Goal: Task Accomplishment & Management: Use online tool/utility

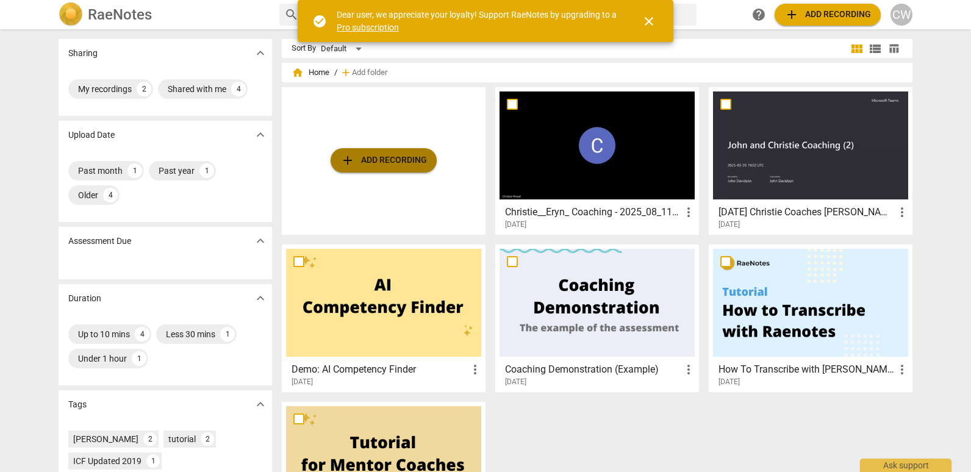
click at [373, 159] on span "add Add recording" at bounding box center [383, 160] width 87 height 15
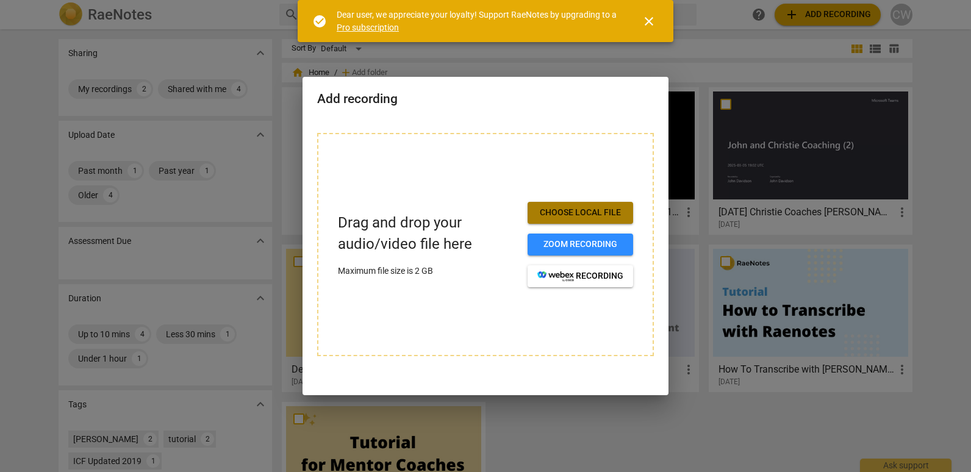
click at [569, 205] on button "Choose local file" at bounding box center [581, 213] width 106 height 22
click at [660, 25] on span "close" at bounding box center [649, 21] width 29 height 15
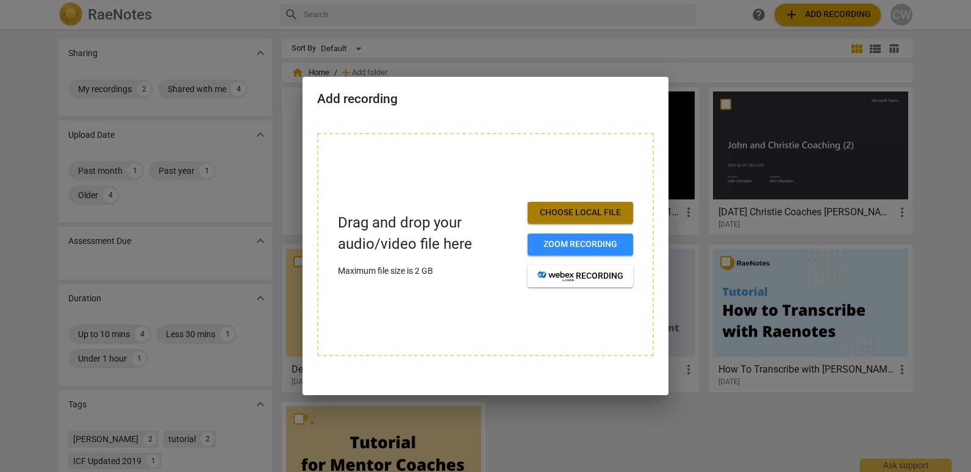
click at [586, 209] on span "Choose local file" at bounding box center [581, 213] width 86 height 12
click at [614, 181] on div "Drag and drop your audio/video file here Maximum file size is 2 GB Choose local…" at bounding box center [485, 244] width 337 height 223
click at [641, 93] on h2 "Add recording" at bounding box center [485, 99] width 337 height 15
click at [764, 283] on div at bounding box center [485, 236] width 971 height 472
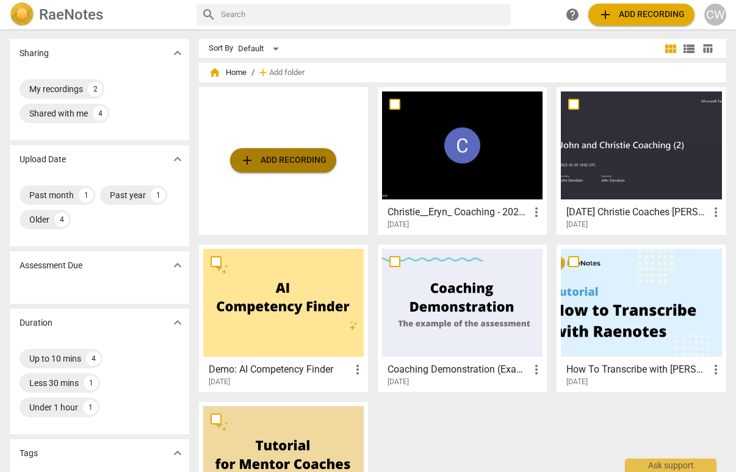
click at [284, 160] on span "add Add recording" at bounding box center [283, 160] width 87 height 15
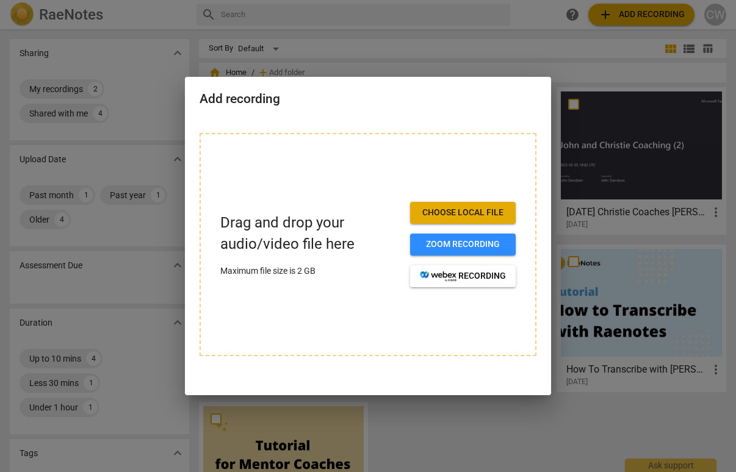
click at [445, 211] on span "Choose local file" at bounding box center [463, 213] width 86 height 12
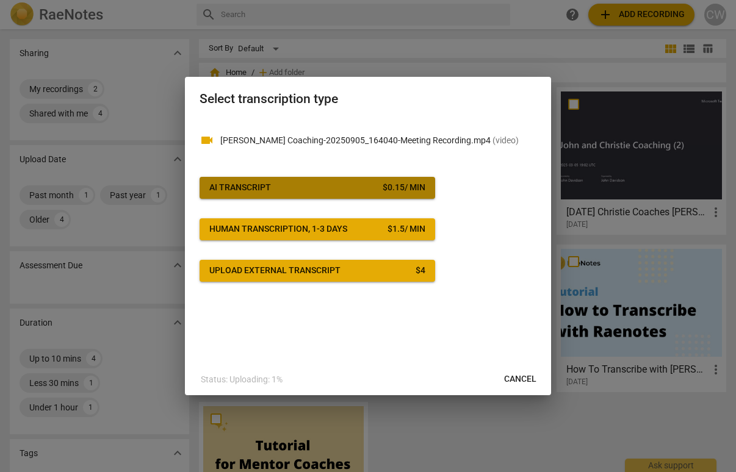
click at [330, 183] on span "AI Transcript $ 0.15 / min" at bounding box center [317, 188] width 216 height 12
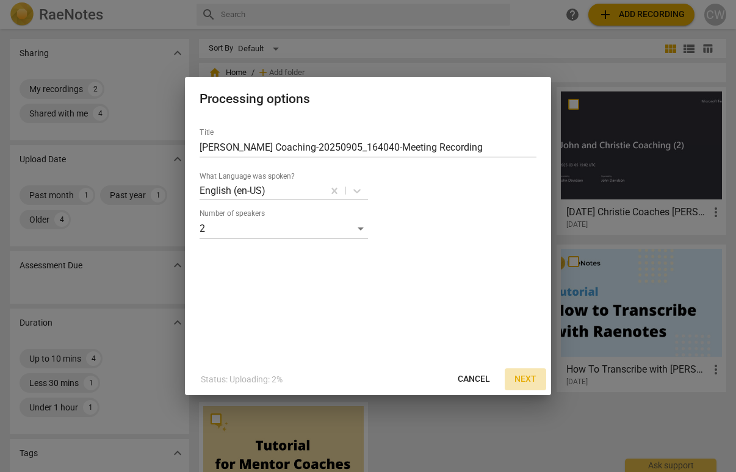
click at [529, 378] on span "Next" at bounding box center [525, 379] width 22 height 12
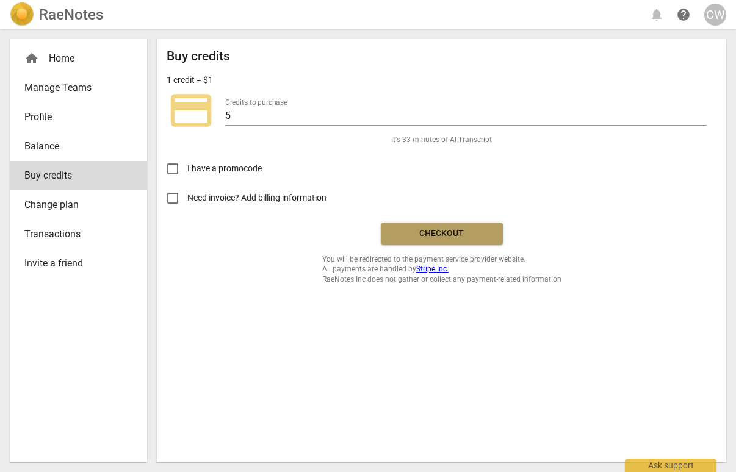
click at [440, 228] on span "Checkout" at bounding box center [442, 234] width 103 height 12
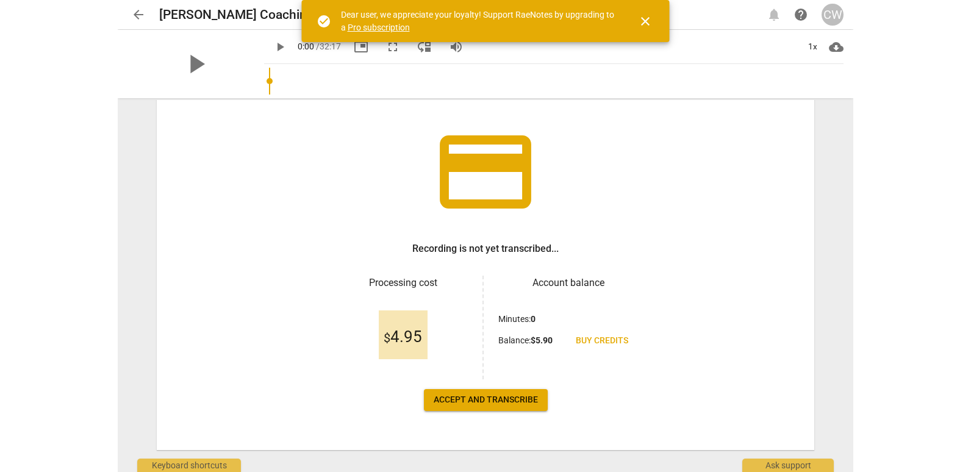
scroll to position [78, 0]
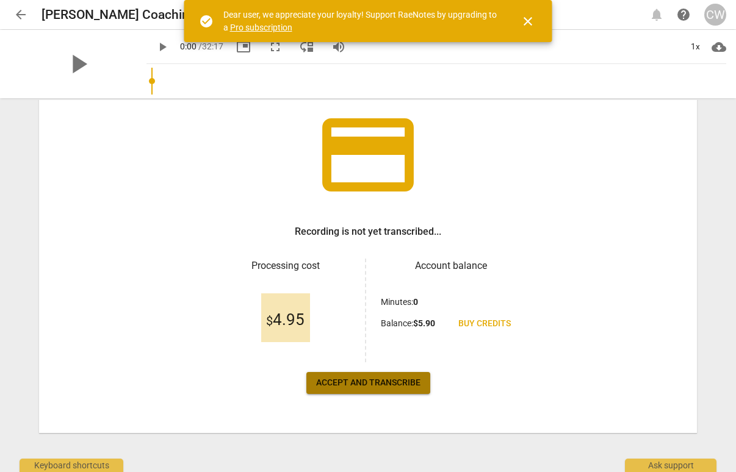
click at [357, 380] on span "Accept and transcribe" at bounding box center [368, 383] width 104 height 12
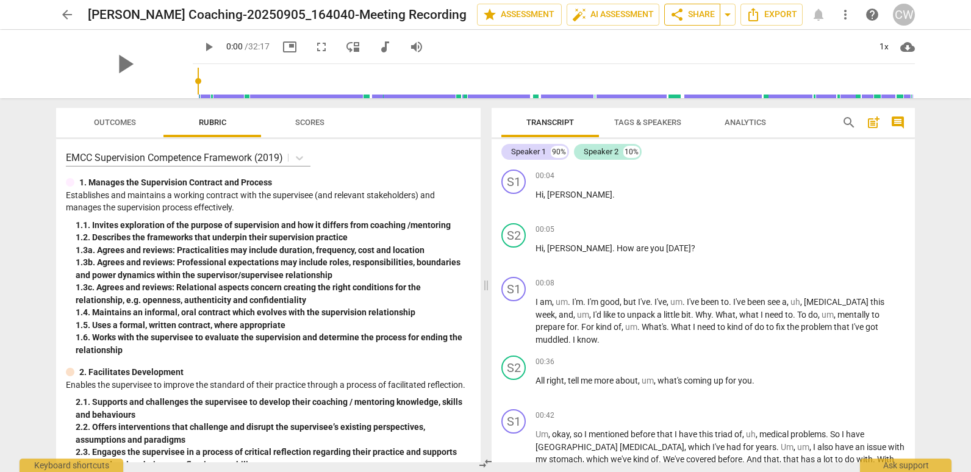
click at [697, 10] on span "share Share" at bounding box center [692, 14] width 45 height 15
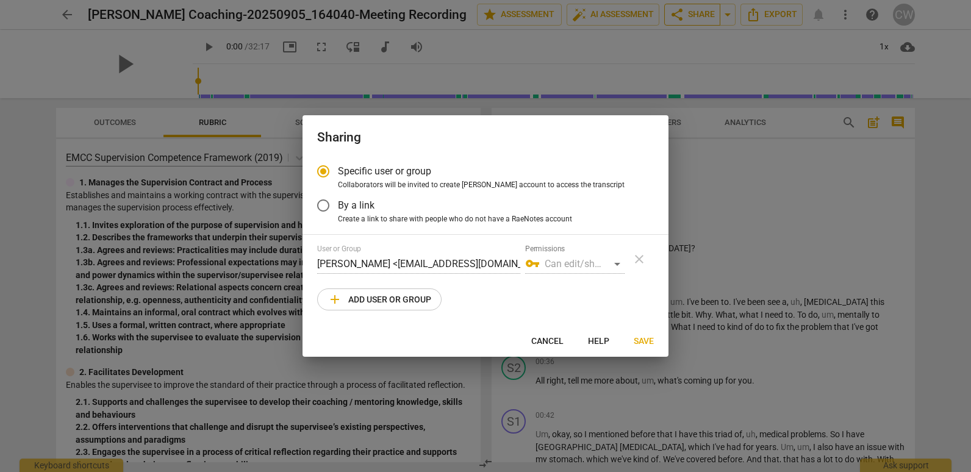
radio input "false"
click at [323, 203] on input "By a link" at bounding box center [323, 205] width 29 height 29
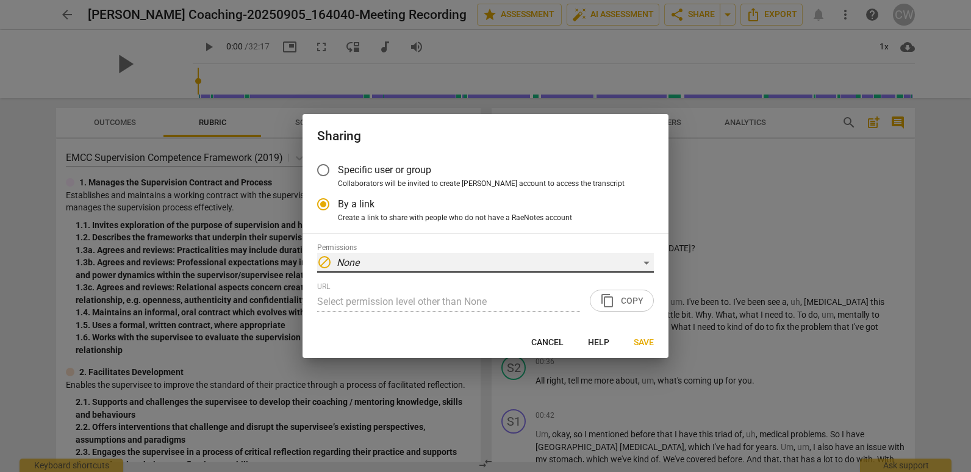
click at [649, 259] on div "block None" at bounding box center [485, 263] width 337 height 20
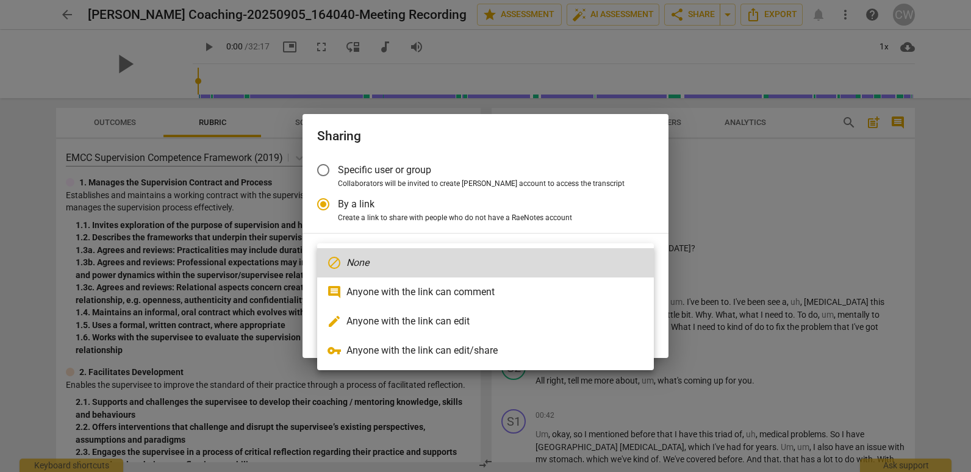
click at [455, 350] on li "vpn_key Anyone with the link can edit/share" at bounding box center [485, 350] width 337 height 29
radio input "false"
type input "https://app.raenotes.com/meeting/a06935119b504fa798b1ff50b5d3c5c0?success=5"
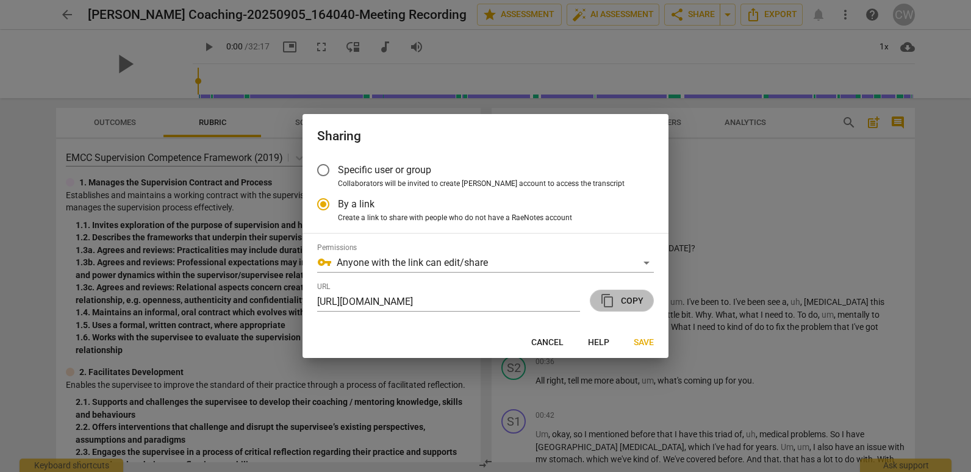
click at [633, 294] on span "content_copy Copy" at bounding box center [621, 301] width 43 height 15
click at [735, 197] on div at bounding box center [485, 236] width 971 height 472
radio input "false"
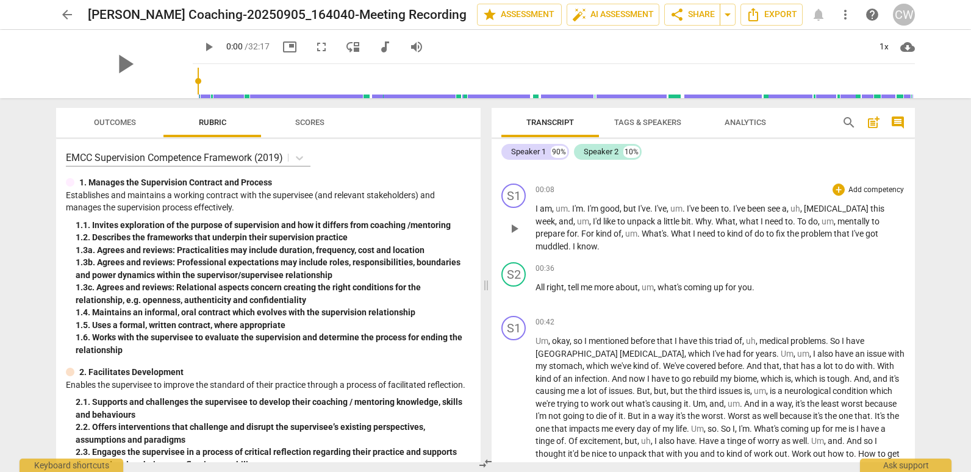
scroll to position [0, 0]
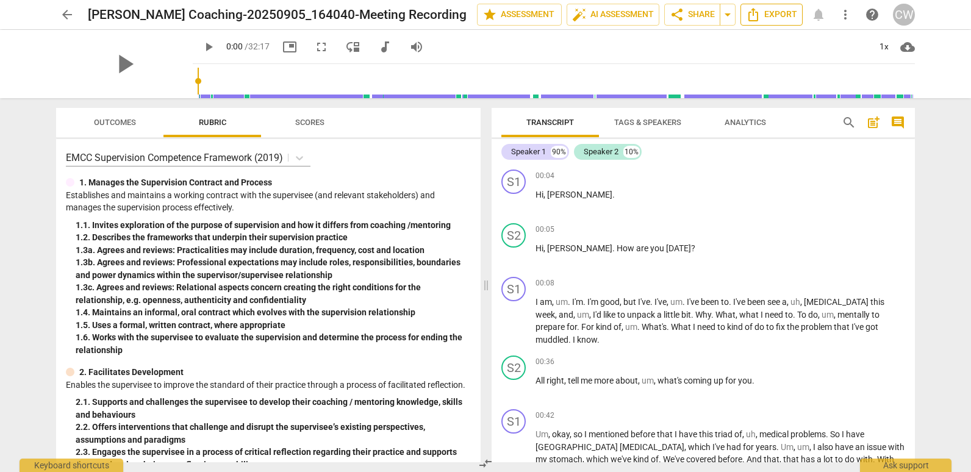
click at [735, 14] on span "Export" at bounding box center [771, 14] width 51 height 15
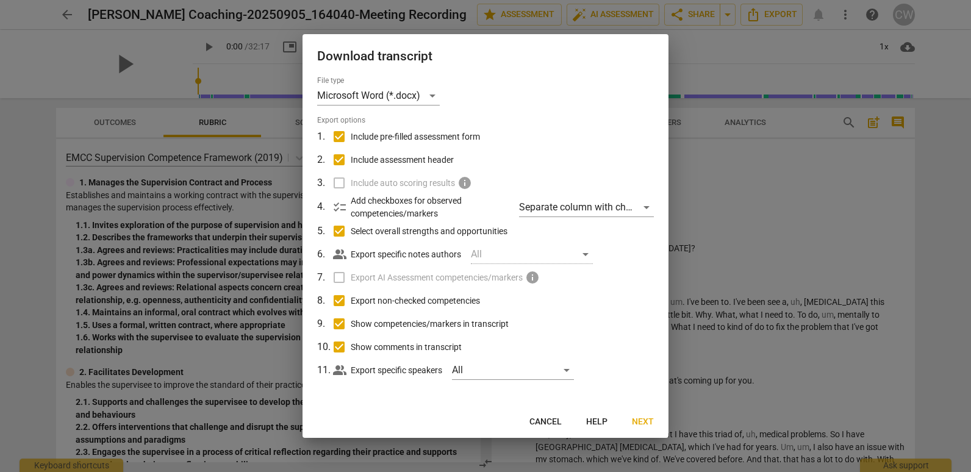
click at [735, 239] on div at bounding box center [485, 236] width 971 height 472
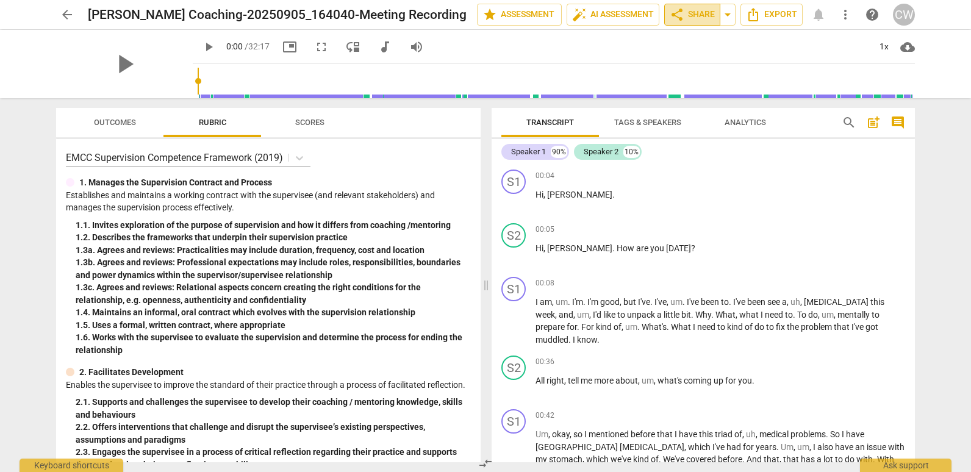
click at [698, 17] on span "share Share" at bounding box center [692, 14] width 45 height 15
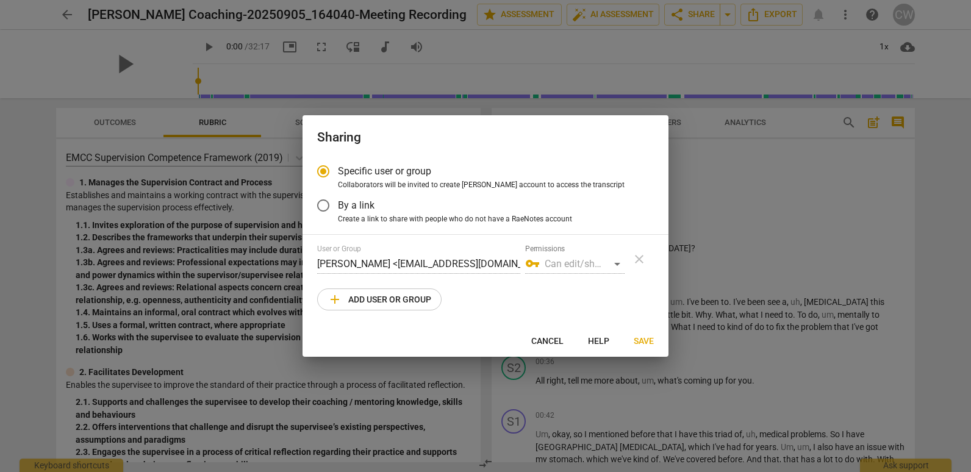
click at [735, 220] on div at bounding box center [485, 236] width 971 height 472
radio input "false"
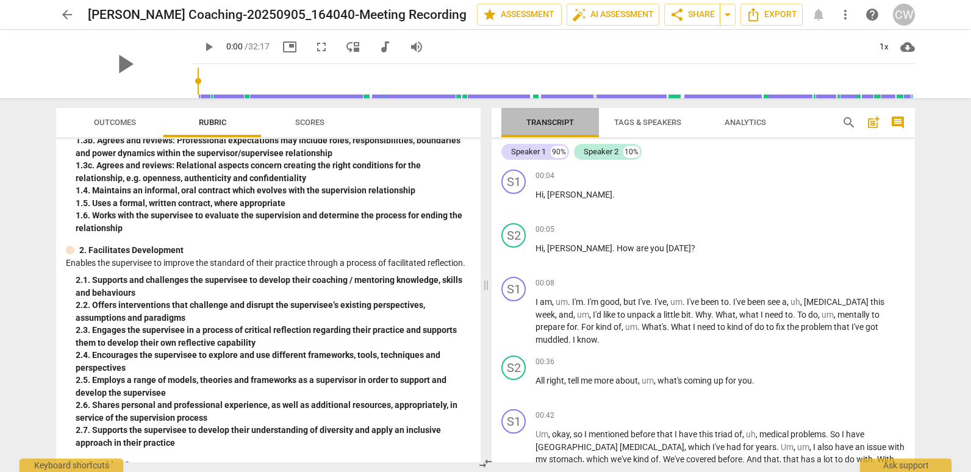
click at [534, 118] on span "Transcript" at bounding box center [551, 122] width 48 height 9
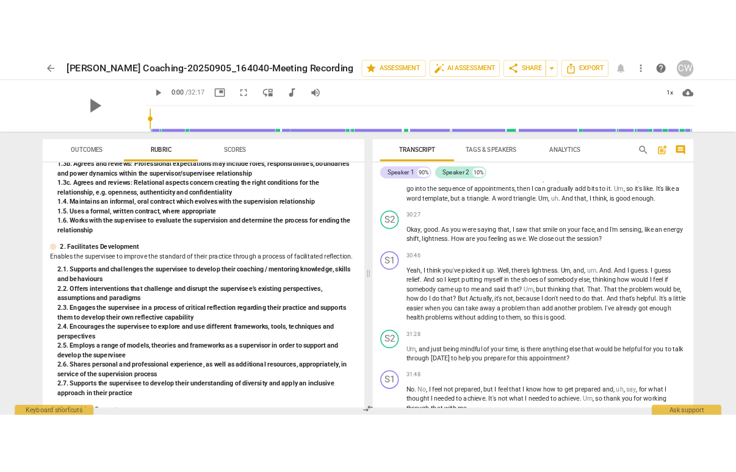
scroll to position [3828, 0]
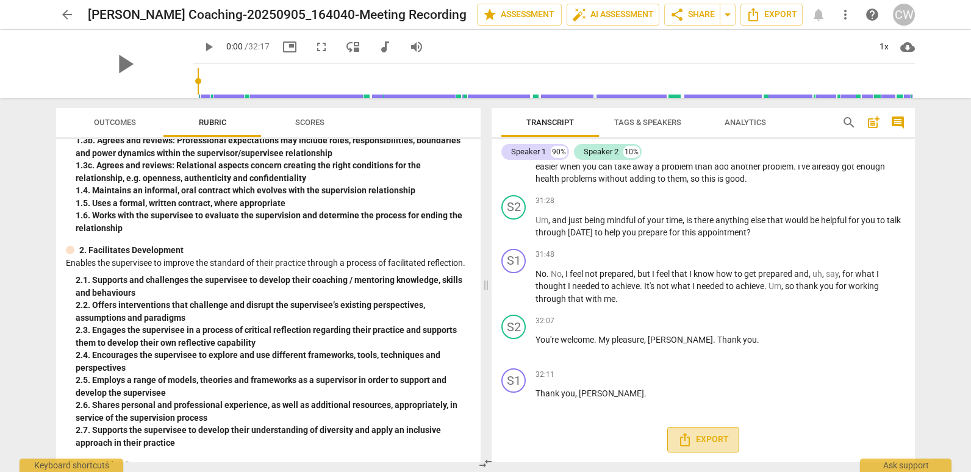
click at [711, 435] on span "Export" at bounding box center [703, 440] width 51 height 15
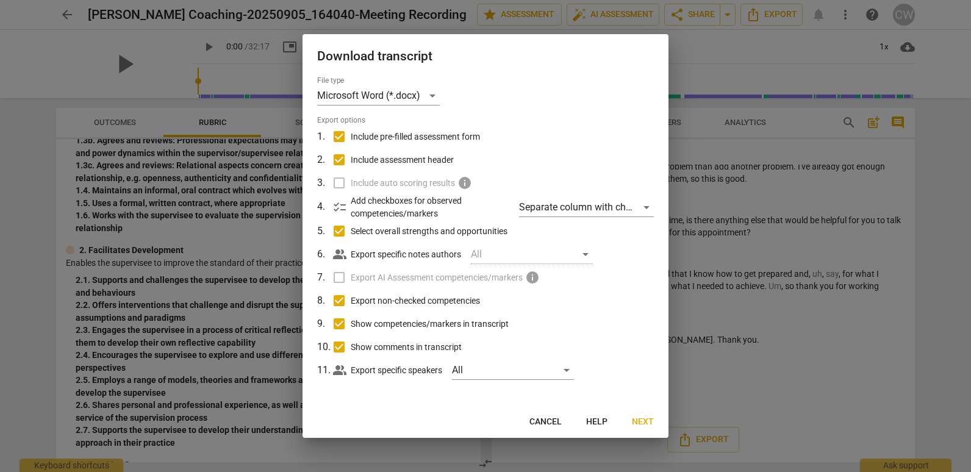
click at [646, 419] on span "Next" at bounding box center [643, 422] width 22 height 12
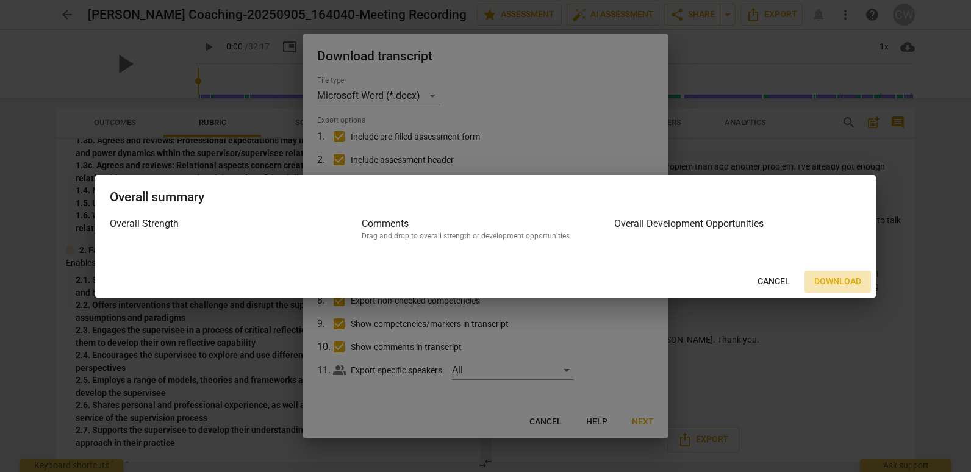
click at [735, 276] on span "Download" at bounding box center [838, 282] width 47 height 12
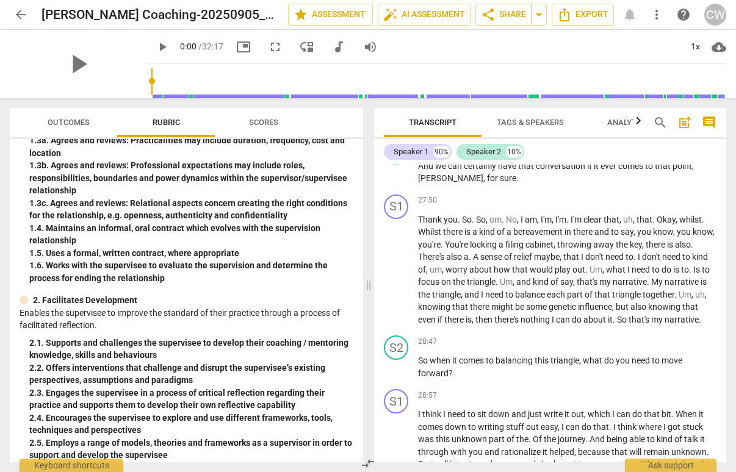
scroll to position [4454, 0]
